Goal: Information Seeking & Learning: Learn about a topic

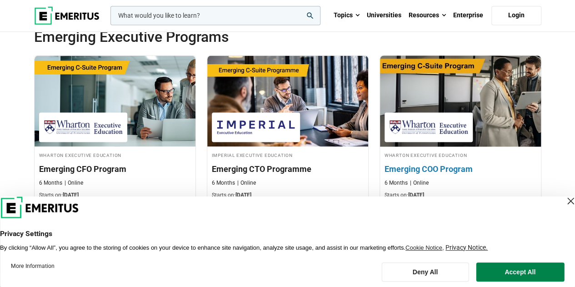
scroll to position [625, 0]
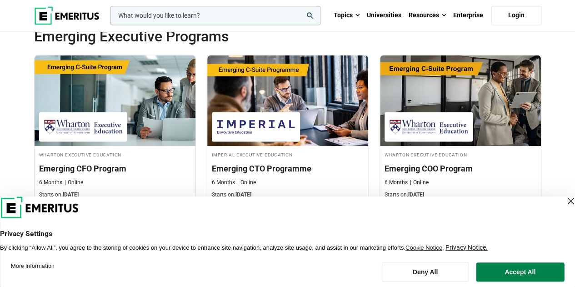
click at [564, 207] on div "Close Layer" at bounding box center [570, 200] width 13 height 13
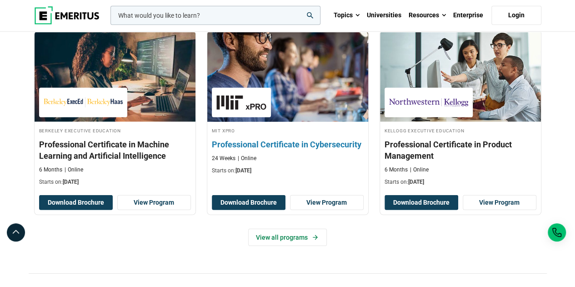
scroll to position [1255, 0]
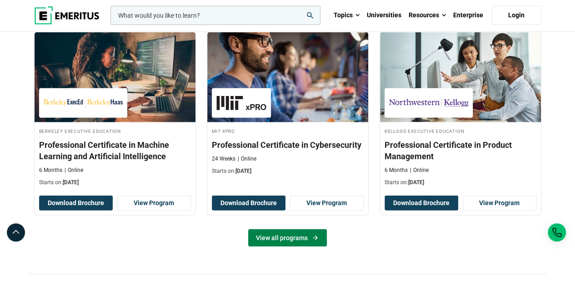
click at [300, 233] on link "View all programs" at bounding box center [287, 237] width 79 height 17
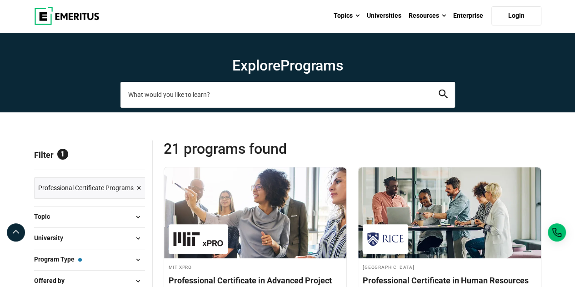
click at [192, 90] on input "search-page" at bounding box center [287, 94] width 334 height 25
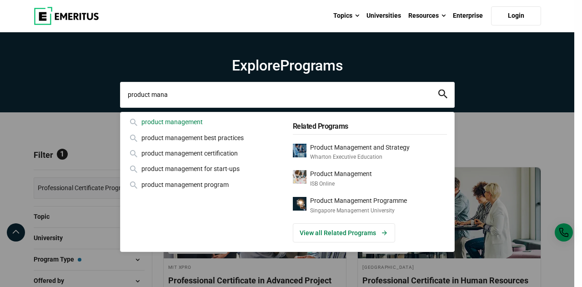
type input "product mana"
click at [190, 120] on div "product management" at bounding box center [205, 122] width 154 height 10
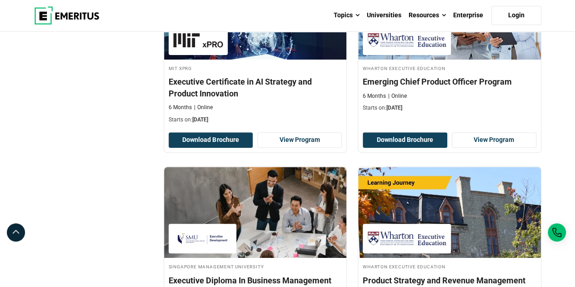
scroll to position [1829, 0]
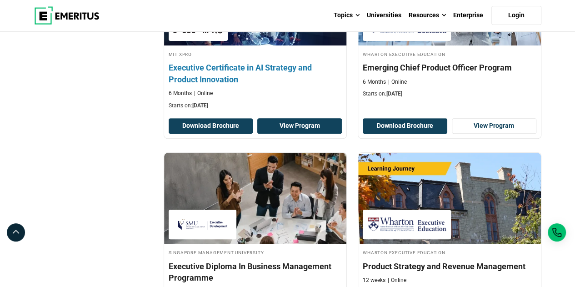
click at [303, 123] on link "View Program" at bounding box center [299, 125] width 85 height 15
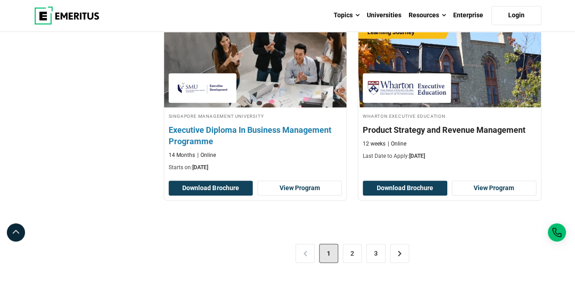
scroll to position [2056, 0]
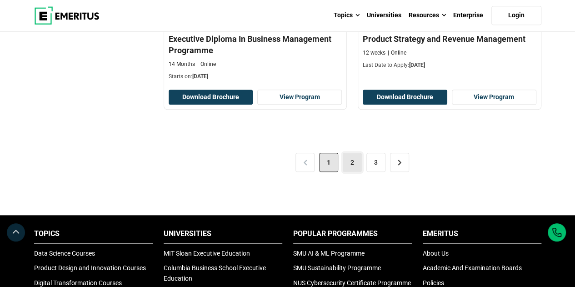
click at [343, 158] on link "2" at bounding box center [352, 162] width 19 height 19
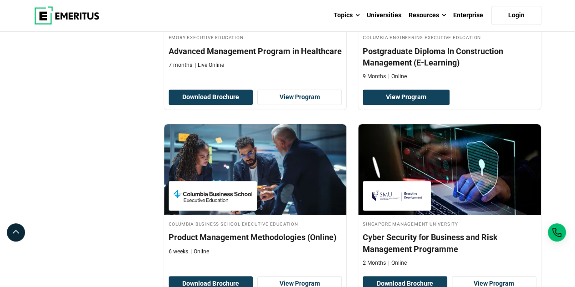
scroll to position [1853, 0]
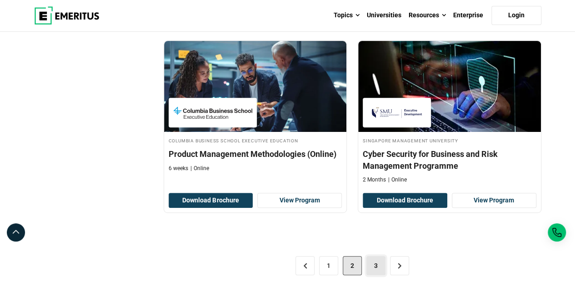
click at [380, 262] on link "3" at bounding box center [375, 265] width 19 height 19
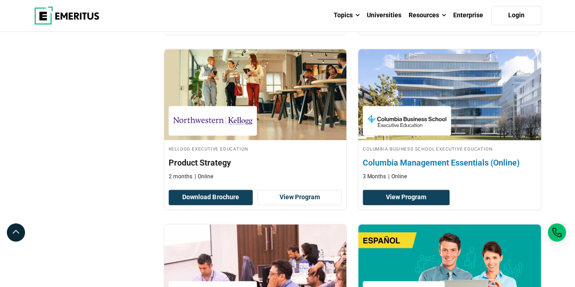
scroll to position [373, 0]
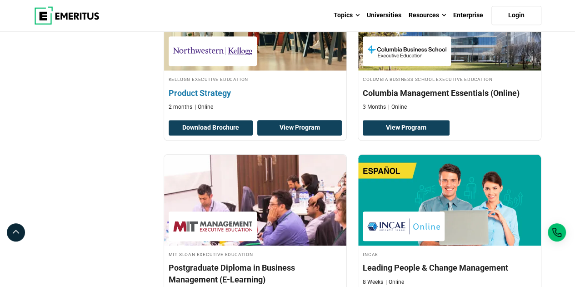
click at [282, 124] on link "View Program" at bounding box center [299, 127] width 85 height 15
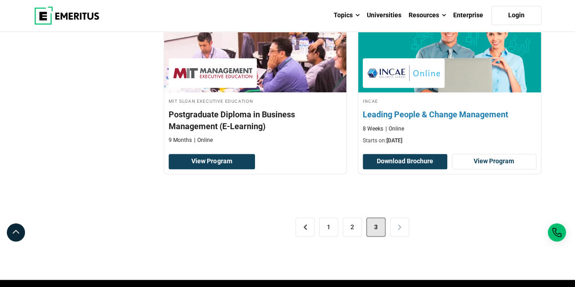
scroll to position [601, 0]
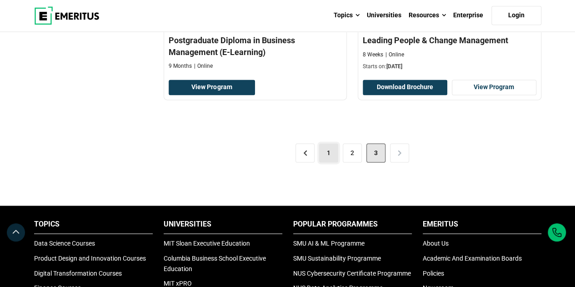
click at [331, 151] on link "1" at bounding box center [328, 152] width 19 height 19
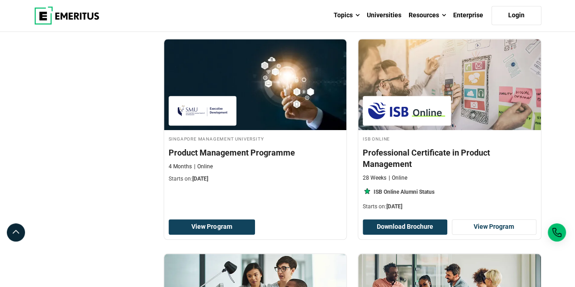
scroll to position [318, 0]
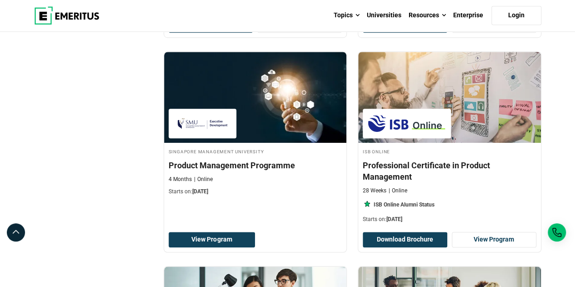
click at [158, 139] on div "Singapore Management University Product Management Programme 4 Months Online St…" at bounding box center [255, 151] width 194 height 201
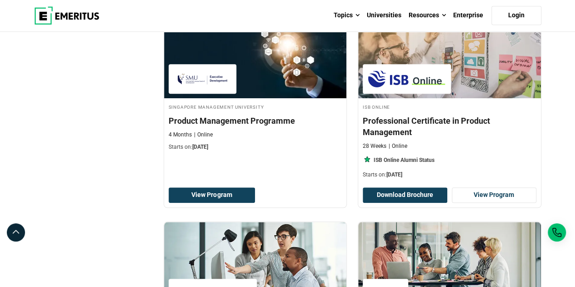
scroll to position [362, 0]
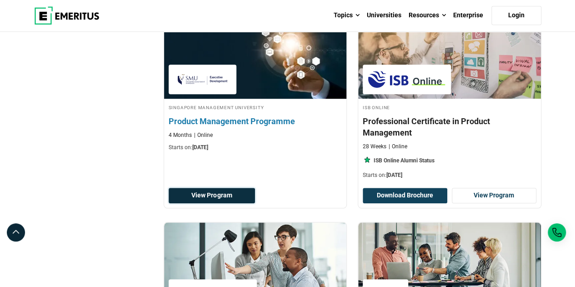
click at [222, 189] on link "View Program" at bounding box center [212, 195] width 87 height 15
